Goal: Find specific page/section: Find specific page/section

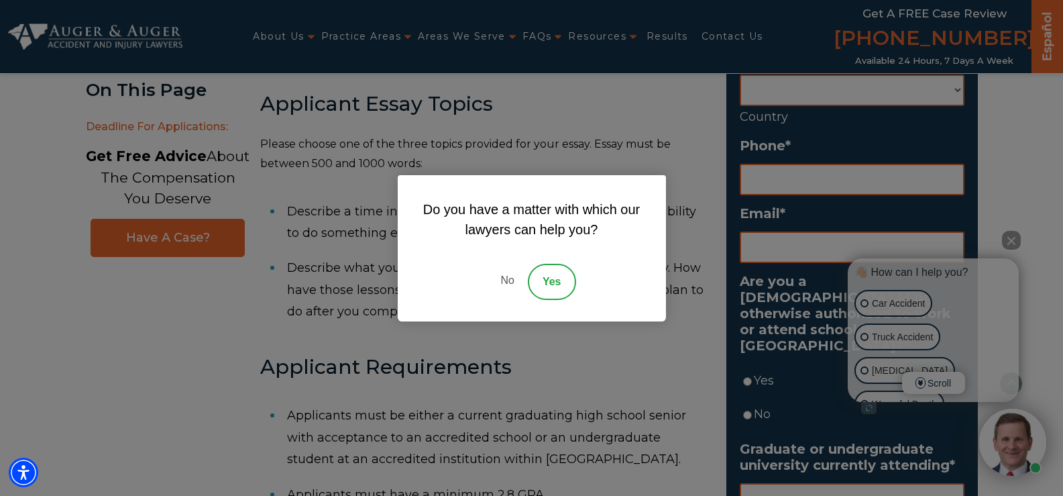
scroll to position [738, 0]
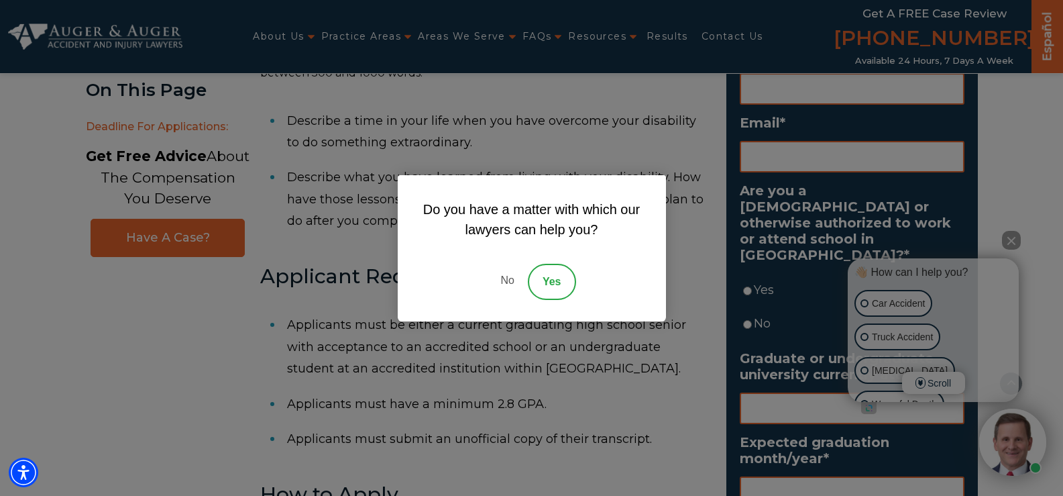
click at [505, 274] on link "No" at bounding box center [507, 282] width 40 height 36
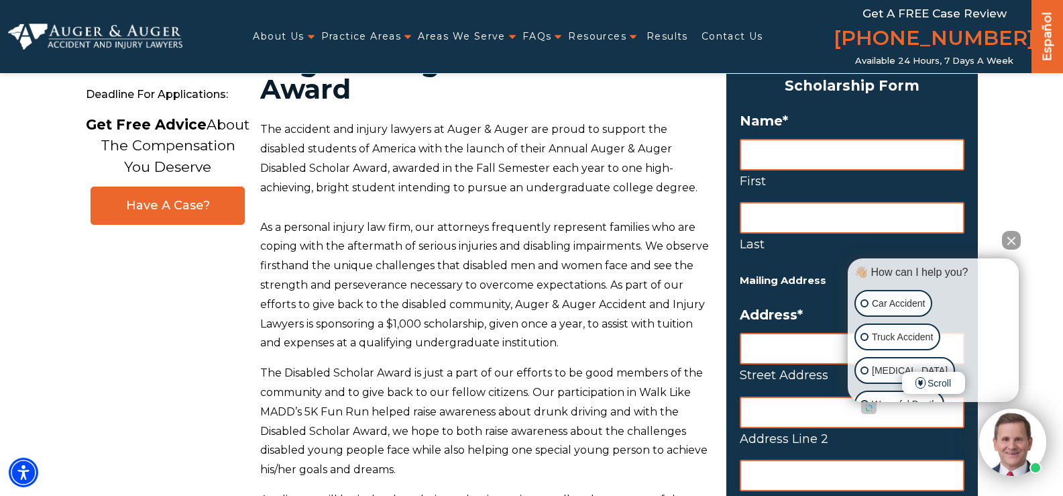
scroll to position [0, 0]
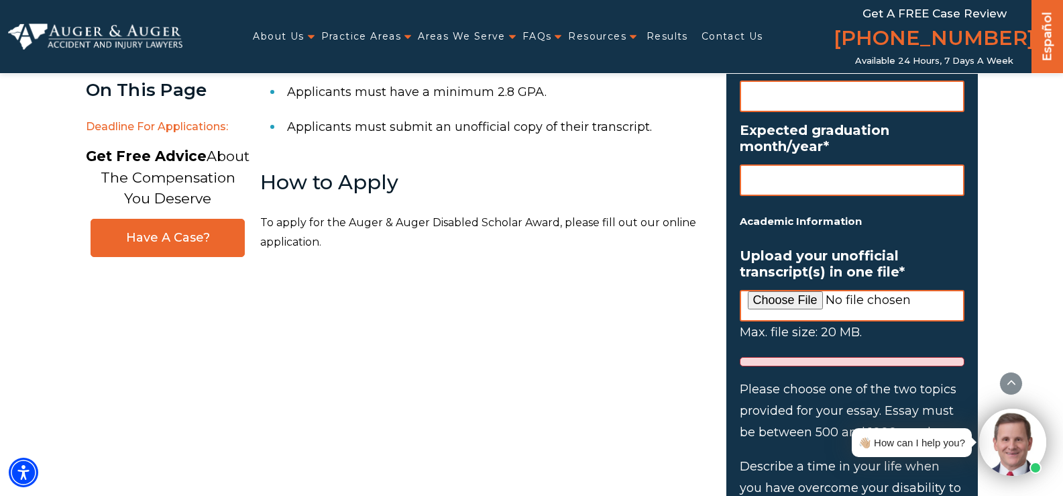
scroll to position [1073, 0]
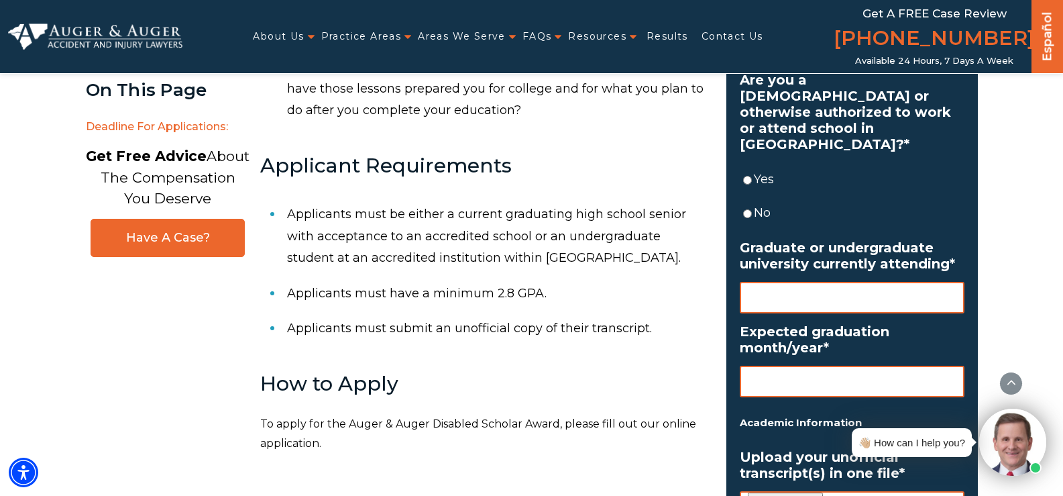
scroll to position [872, 0]
